Goal: Information Seeking & Learning: Learn about a topic

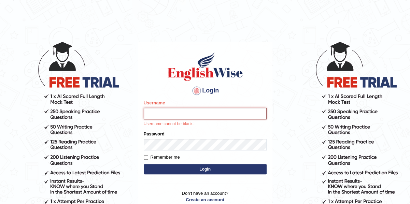
type input "samjoon"
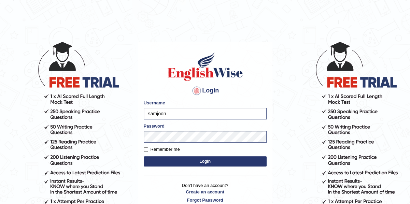
click at [209, 163] on button "Login" at bounding box center [205, 161] width 123 height 10
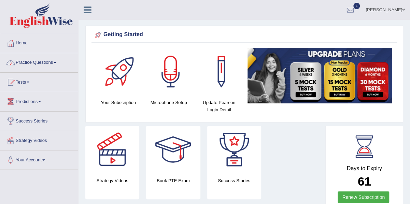
click at [56, 63] on span at bounding box center [55, 62] width 3 height 1
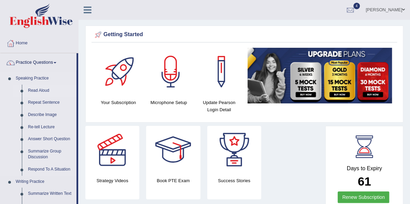
click at [38, 89] on link "Read Aloud" at bounding box center [51, 91] width 52 height 12
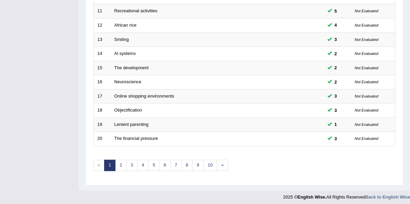
scroll to position [243, 0]
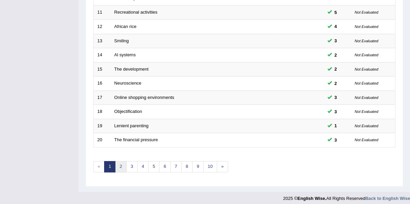
click at [121, 167] on link "2" at bounding box center [120, 166] width 11 height 11
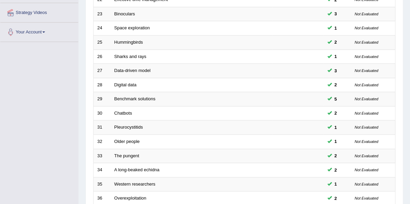
scroll to position [244, 0]
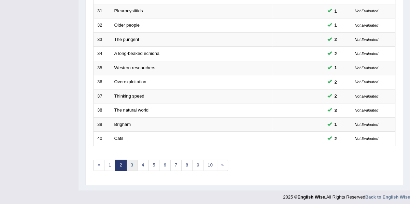
click at [130, 164] on link "3" at bounding box center [131, 165] width 11 height 11
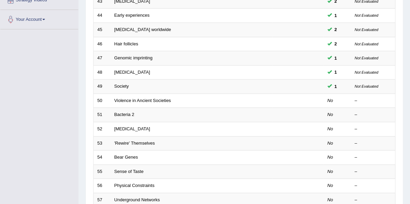
scroll to position [140, 0]
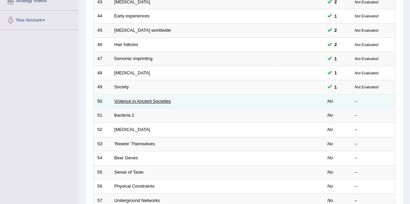
click at [146, 99] on link "Violence in Ancient Societies" at bounding box center [142, 101] width 57 height 5
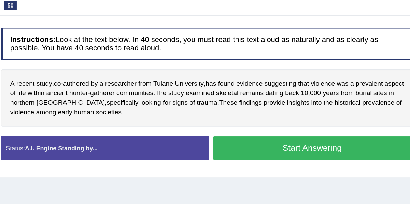
scroll to position [73, 0]
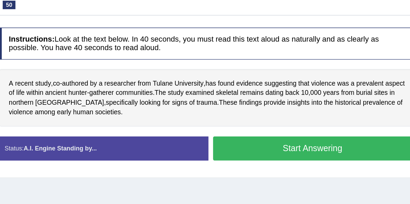
click at [274, 166] on div "Home Practice Speaking: Read Aloud Violence in Ancient Societies * Remember to …" at bounding box center [244, 97] width 331 height 341
click at [143, 96] on span "authored" at bounding box center [148, 94] width 19 height 7
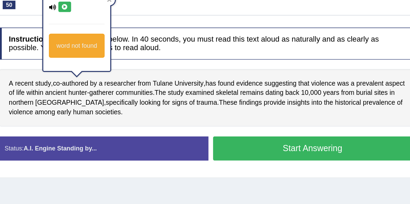
click at [138, 38] on icon at bounding box center [140, 39] width 5 height 4
click at [194, 122] on div "A recent study , co - authored by a researcher from Tulane University , has fou…" at bounding box center [244, 105] width 302 height 42
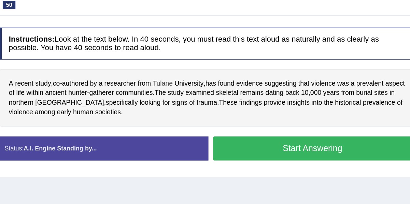
click at [212, 93] on span "Tulane" at bounding box center [211, 94] width 14 height 7
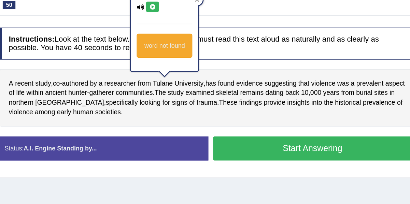
click at [206, 40] on icon at bounding box center [203, 39] width 5 height 4
click at [232, 127] on div "Instructions: Look at the text below. In 40 seconds, you must read this text al…" at bounding box center [244, 105] width 306 height 109
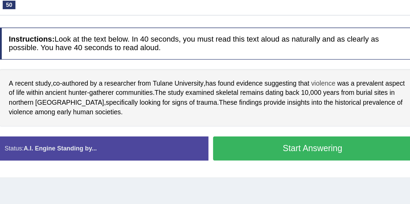
click at [330, 94] on span "violence" at bounding box center [327, 94] width 17 height 7
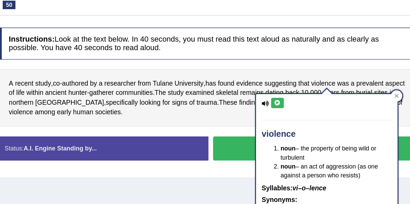
click at [295, 109] on icon at bounding box center [294, 109] width 5 height 4
click at [226, 123] on div "A recent study , co - authored by a researcher from Tulane University , has fou…" at bounding box center [244, 105] width 302 height 42
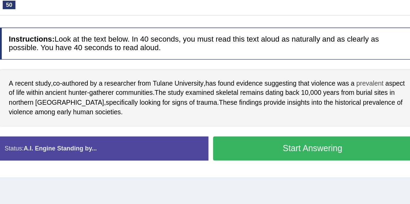
click at [365, 95] on span "prevalent" at bounding box center [362, 94] width 20 height 7
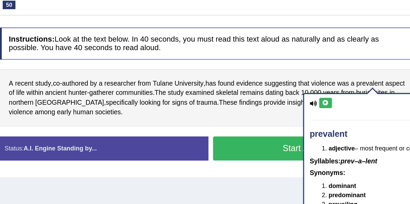
click at [326, 111] on button at bounding box center [329, 109] width 9 height 8
click at [274, 118] on div "A recent study , co - authored by a researcher from Tulane University , has fou…" at bounding box center [244, 105] width 302 height 42
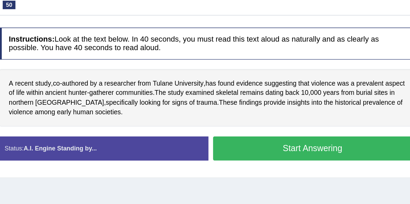
click at [276, 136] on button "Start Answering" at bounding box center [320, 141] width 144 height 17
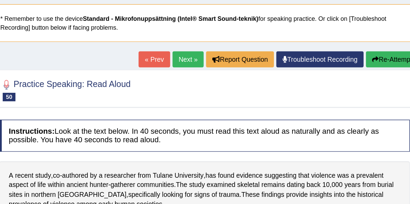
scroll to position [40, 0]
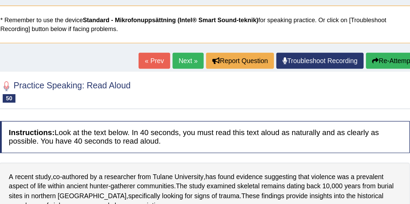
click at [365, 47] on button "Re-Attempt" at bounding box center [377, 44] width 38 height 12
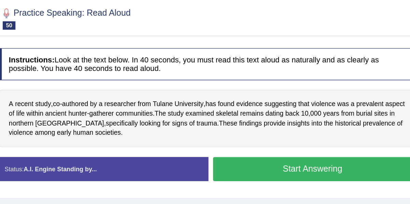
scroll to position [59, 0]
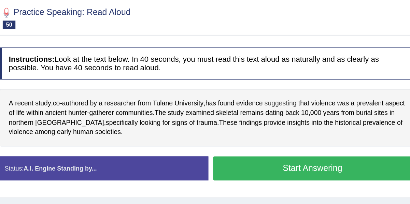
click at [299, 128] on span "suggesting" at bounding box center [296, 131] width 23 height 7
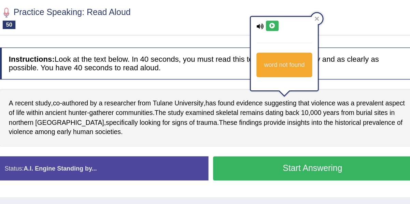
click at [288, 76] on icon at bounding box center [290, 75] width 5 height 4
click at [207, 159] on div "A recent study , co - authored by a researcher from Tulane University , has fou…" at bounding box center [244, 142] width 302 height 42
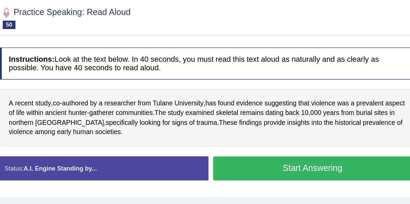
click at [271, 172] on button "Start Answering" at bounding box center [320, 178] width 144 height 17
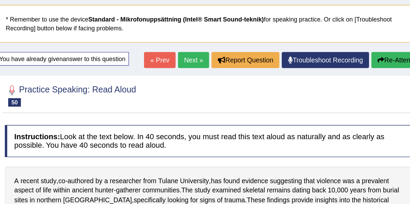
scroll to position [41, 0]
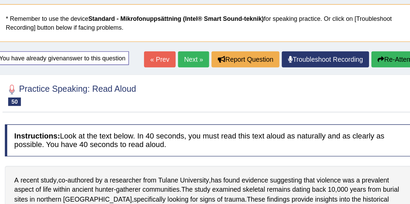
click at [227, 41] on link "Next »" at bounding box center [229, 44] width 23 height 12
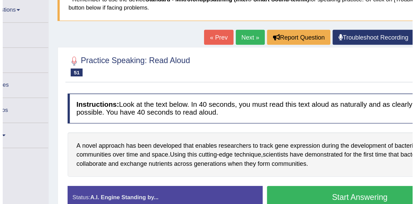
scroll to position [42, 0]
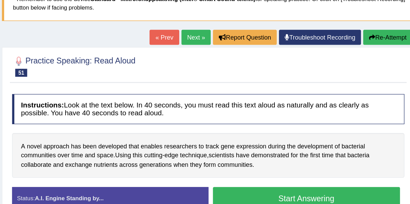
click at [272, 159] on button "Start Answering" at bounding box center [320, 165] width 144 height 17
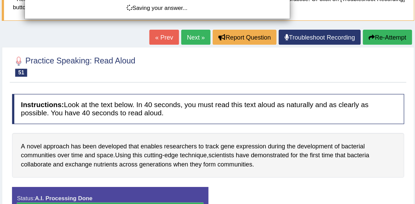
click at [272, 159] on div "Saving your answer..." at bounding box center [207, 102] width 415 height 204
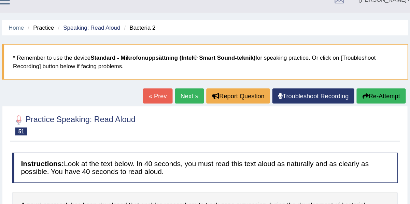
scroll to position [0, 0]
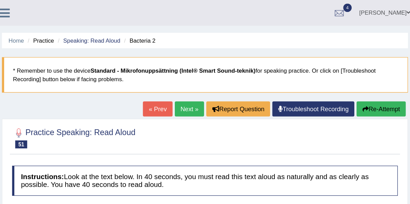
click at [84, 13] on icon at bounding box center [88, 9] width 8 height 9
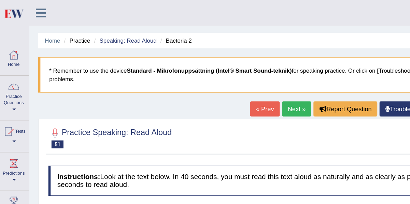
click at [13, 40] on div at bounding box center [12, 42] width 10 height 10
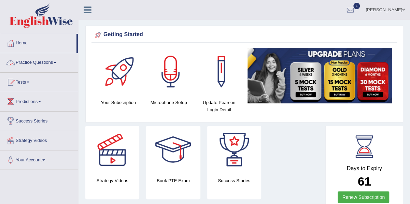
click at [36, 62] on link "Practice Questions" at bounding box center [39, 61] width 78 height 17
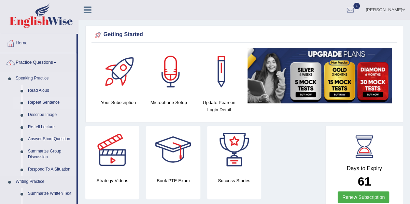
click at [46, 102] on link "Repeat Sentence" at bounding box center [51, 103] width 52 height 12
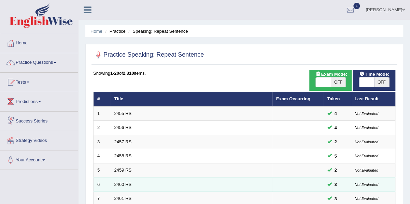
scroll to position [244, 0]
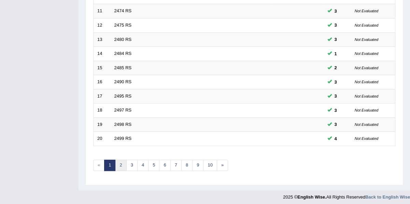
click at [119, 161] on link "2" at bounding box center [120, 165] width 11 height 11
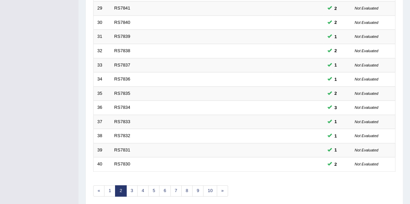
scroll to position [244, 0]
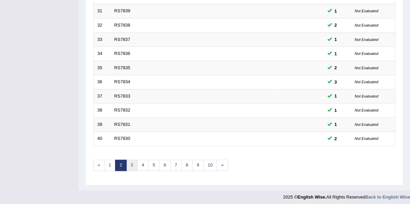
click at [133, 163] on link "3" at bounding box center [131, 165] width 11 height 11
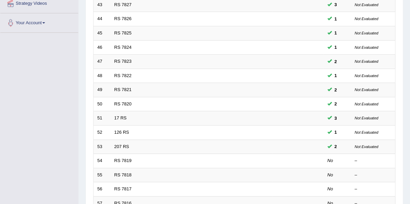
scroll to position [138, 0]
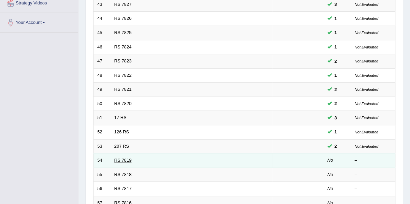
click at [124, 159] on link "RS 7819" at bounding box center [122, 160] width 17 height 5
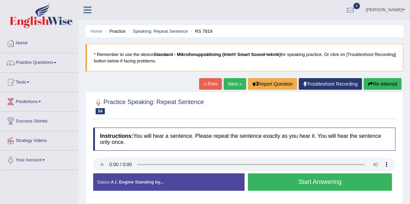
click at [272, 178] on button "Start Answering" at bounding box center [320, 181] width 144 height 17
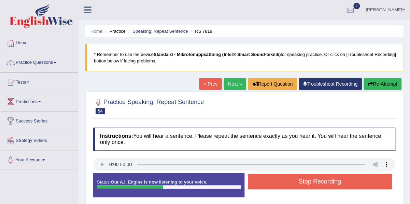
click at [272, 178] on button "Stop Recording" at bounding box center [320, 182] width 144 height 16
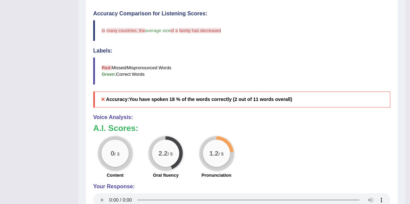
scroll to position [204, 0]
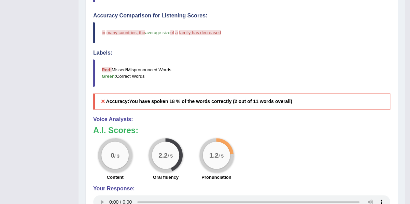
drag, startPoint x: 150, startPoint y: 148, endPoint x: 272, endPoint y: 145, distance: 122.9
click at [272, 145] on div "0 / 3 Content 2.2 / 5 Oral fluency 1.2 / 5 Pronunciation" at bounding box center [242, 160] width 304 height 44
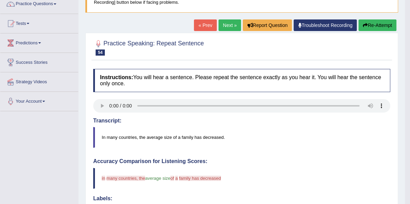
scroll to position [58, 0]
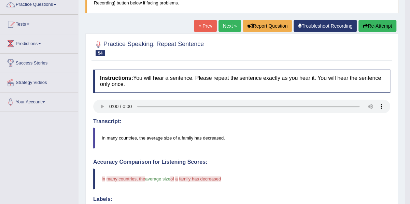
click at [391, 19] on div "Home Practice Speaking: Repeat Sentence RS 7819 * Remember to use the device St…" at bounding box center [242, 170] width 326 height 457
click at [384, 25] on button "Re-Attempt" at bounding box center [377, 26] width 38 height 12
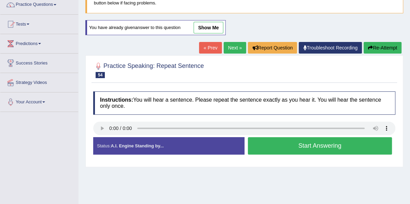
click at [271, 144] on button "Start Answering" at bounding box center [320, 145] width 144 height 17
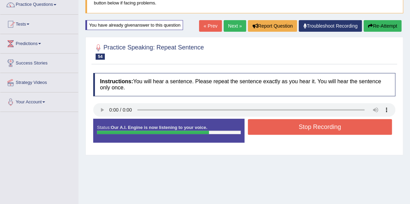
drag, startPoint x: 271, startPoint y: 144, endPoint x: 279, endPoint y: 128, distance: 17.1
click at [279, 128] on div "Status: Our A.I. Engine is now listening to your voice. Start Answering Stop Re…" at bounding box center [244, 134] width 302 height 31
click at [279, 128] on button "Stop Recording" at bounding box center [320, 127] width 144 height 16
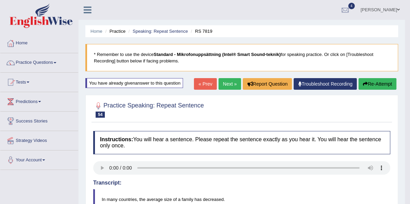
click at [221, 84] on link "Next »" at bounding box center [229, 84] width 23 height 12
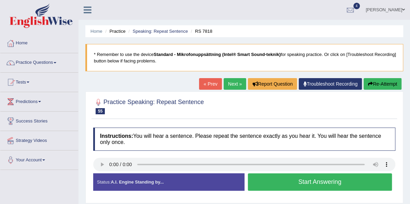
click at [267, 184] on button "Start Answering" at bounding box center [320, 181] width 144 height 17
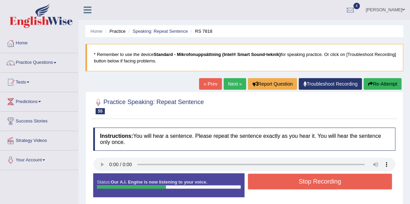
click at [267, 184] on button "Stop Recording" at bounding box center [320, 182] width 144 height 16
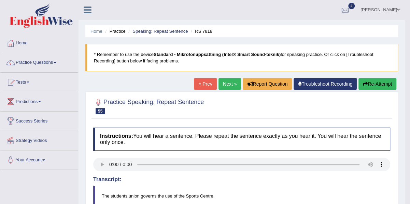
scroll to position [0, 0]
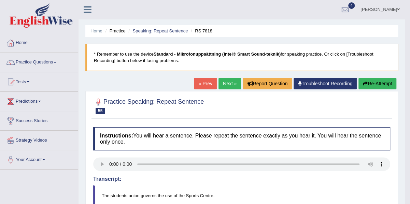
click at [28, 61] on link "Practice Questions" at bounding box center [39, 61] width 78 height 17
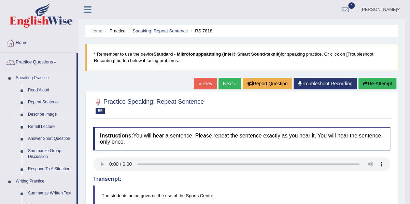
click at [37, 115] on link "Describe Image" at bounding box center [51, 115] width 52 height 12
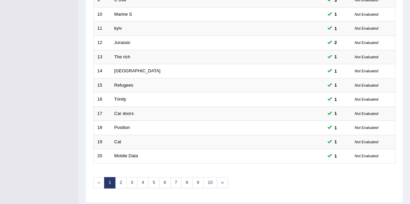
scroll to position [244, 0]
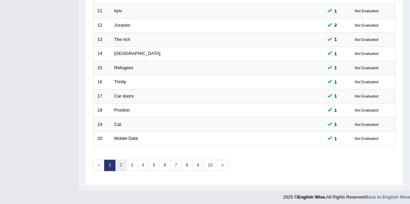
drag, startPoint x: 114, startPoint y: 164, endPoint x: 122, endPoint y: 161, distance: 7.8
click at [122, 161] on link "2" at bounding box center [120, 165] width 11 height 11
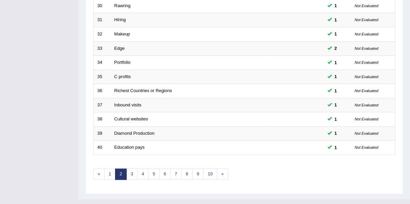
scroll to position [244, 0]
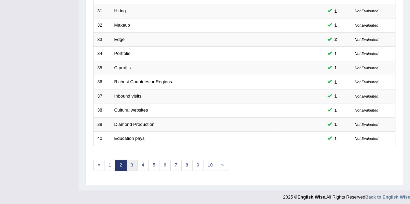
click at [134, 165] on link "3" at bounding box center [131, 165] width 11 height 11
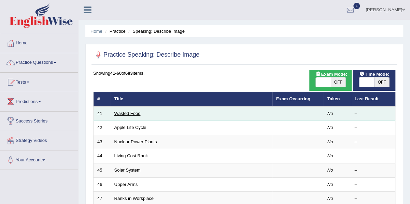
click at [135, 114] on link "Wasted Food" at bounding box center [127, 113] width 26 height 5
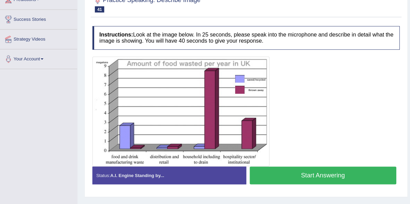
scroll to position [100, 0]
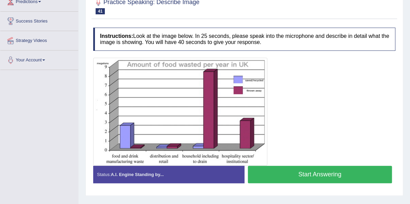
click at [326, 174] on button "Start Answering" at bounding box center [320, 174] width 144 height 17
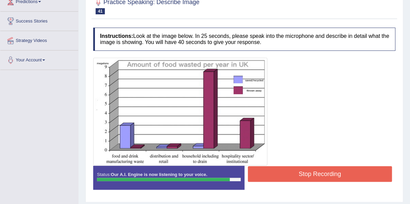
click at [326, 174] on button "Stop Recording" at bounding box center [320, 174] width 144 height 16
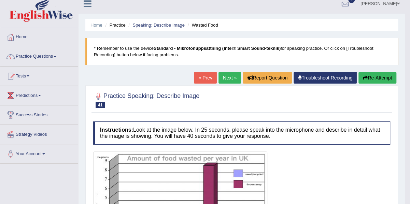
scroll to position [0, 0]
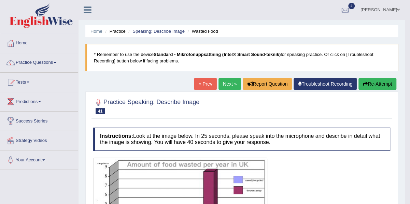
click at [231, 82] on link "Next »" at bounding box center [229, 84] width 23 height 12
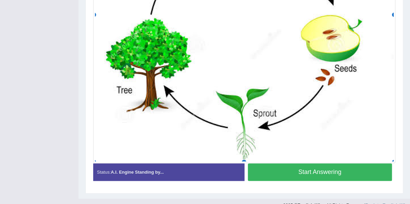
scroll to position [300, 0]
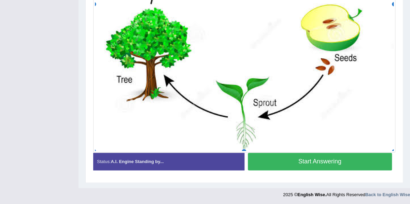
click at [301, 158] on button "Start Answering" at bounding box center [320, 161] width 144 height 17
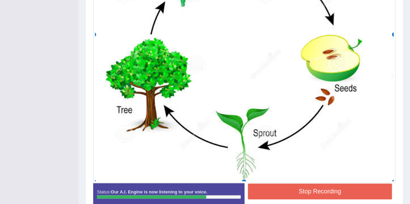
scroll to position [271, 0]
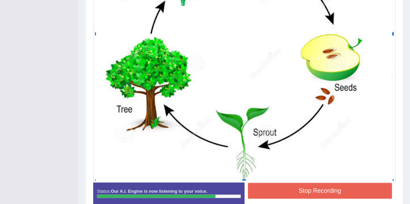
click at [312, 189] on button "Stop Recording" at bounding box center [320, 191] width 144 height 16
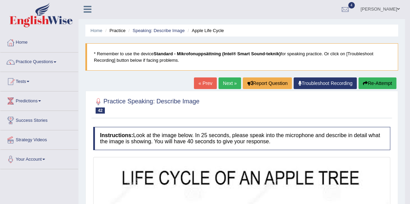
scroll to position [0, 0]
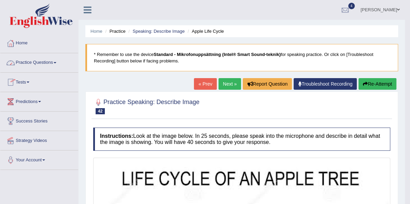
click at [48, 61] on link "Practice Questions" at bounding box center [39, 61] width 78 height 17
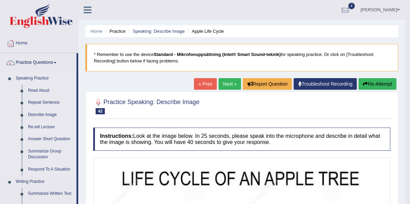
click at [48, 126] on link "Re-tell Lecture" at bounding box center [51, 127] width 52 height 12
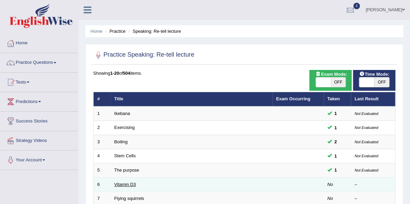
click at [132, 183] on link "Vitamin D3" at bounding box center [125, 184] width 22 height 5
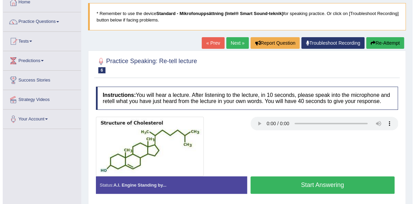
scroll to position [51, 0]
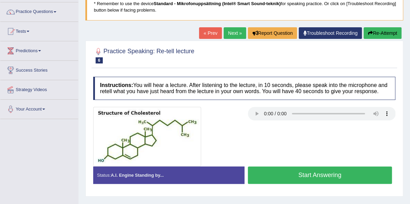
click at [303, 177] on button "Start Answering" at bounding box center [320, 175] width 144 height 17
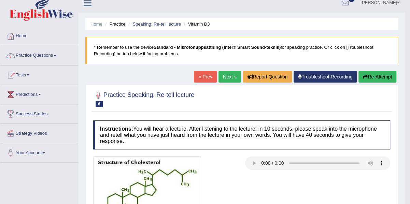
scroll to position [0, 0]
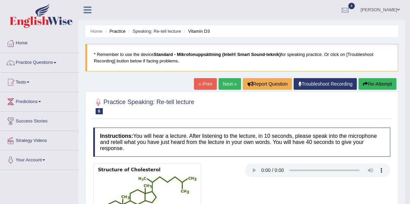
click at [230, 82] on link "Next »" at bounding box center [229, 84] width 23 height 12
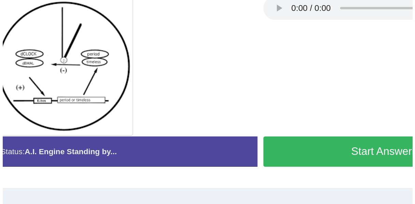
scroll to position [81, 0]
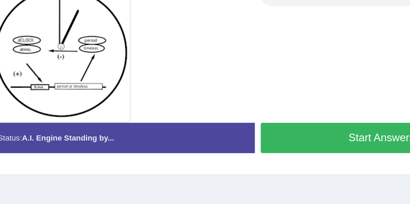
click at [292, 160] on button "Start Answering" at bounding box center [320, 165] width 144 height 17
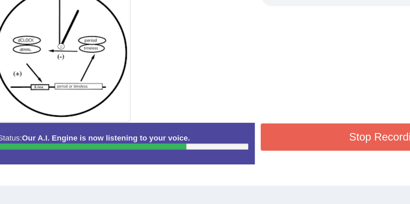
click at [292, 160] on button "Stop Recording" at bounding box center [320, 166] width 144 height 16
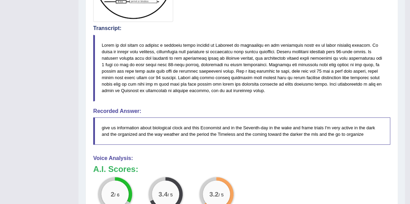
scroll to position [222, 0]
drag, startPoint x: 103, startPoint y: 42, endPoint x: 145, endPoint y: 63, distance: 46.7
click at [145, 63] on blockquote at bounding box center [241, 68] width 297 height 67
drag, startPoint x: 140, startPoint y: 53, endPoint x: 182, endPoint y: 92, distance: 57.3
click at [182, 92] on blockquote at bounding box center [241, 68] width 297 height 67
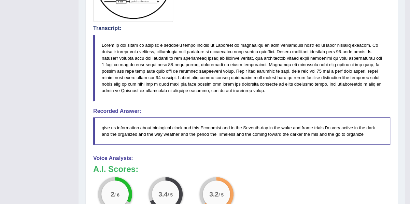
click at [181, 87] on blockquote at bounding box center [241, 68] width 297 height 67
click at [180, 43] on blockquote at bounding box center [241, 68] width 297 height 67
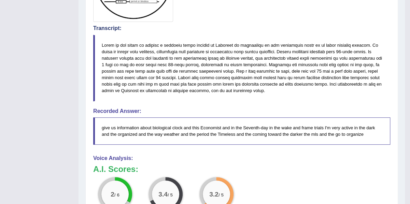
click at [180, 43] on blockquote at bounding box center [241, 68] width 297 height 67
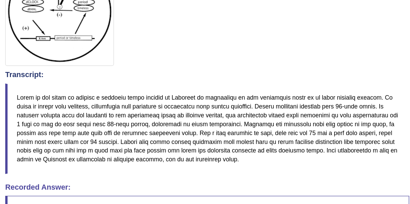
scroll to position [142, 0]
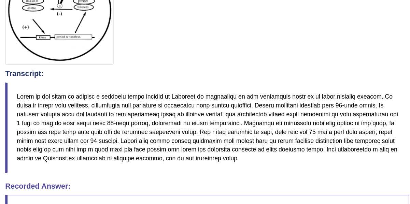
drag, startPoint x: 227, startPoint y: 97, endPoint x: 338, endPoint y: 145, distance: 121.8
click at [338, 145] on div "Instructions: You will hear a lecture. After listening to the lecture, in 10 se…" at bounding box center [241, 192] width 300 height 421
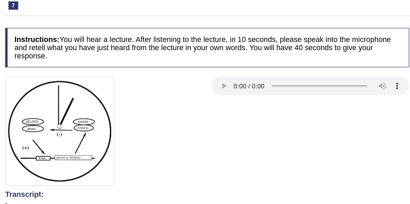
scroll to position [107, 0]
